Goal: Complete application form

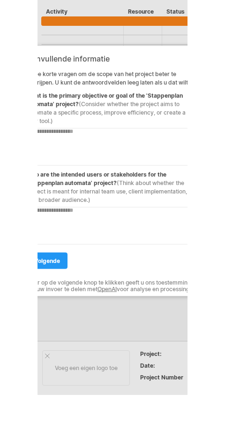
scroll to position [53, 0]
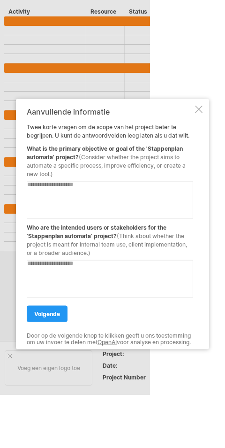
click at [193, 114] on div "Aanvullende informatie Twee korte vragen om de scope van het project beter te b…" at bounding box center [110, 224] width 167 height 233
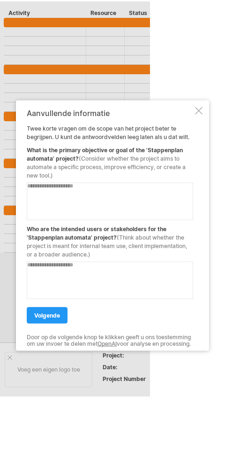
scroll to position [0, 0]
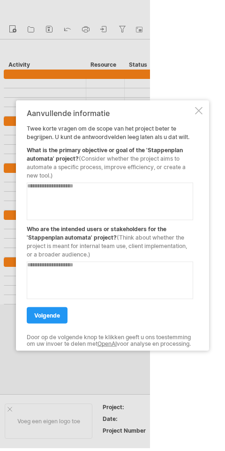
click at [203, 101] on div "Aanvullende informatie Twee korte vragen om de scope van het project beter te b…" at bounding box center [113, 226] width 194 height 250
click at [49, 316] on link "volgende" at bounding box center [47, 315] width 41 height 16
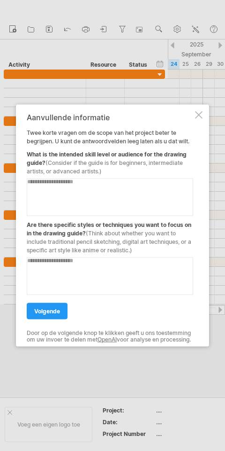
click at [157, 189] on textarea at bounding box center [110, 198] width 167 height 38
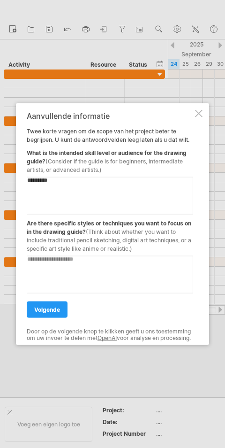
type textarea "*********"
click at [47, 256] on textarea at bounding box center [110, 275] width 167 height 38
type textarea "**"
click at [50, 311] on link "volgende" at bounding box center [47, 310] width 41 height 16
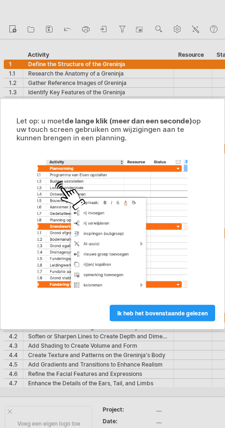
click at [182, 313] on span "ik heb het bovenstaande gelezen" at bounding box center [162, 313] width 91 height 7
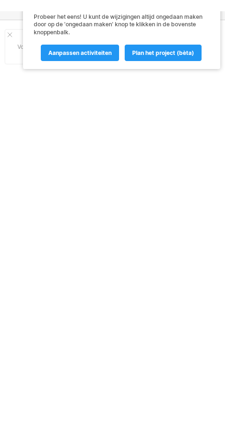
scroll to position [273, 0]
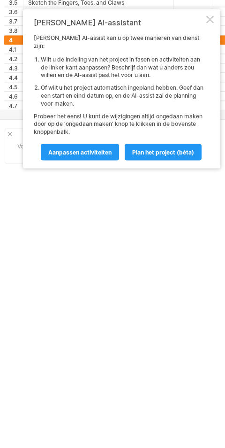
click at [210, 28] on div at bounding box center [211, 25] width 8 height 8
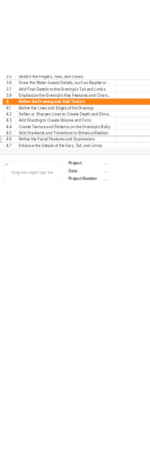
scroll to position [0, 0]
